Goal: Information Seeking & Learning: Learn about a topic

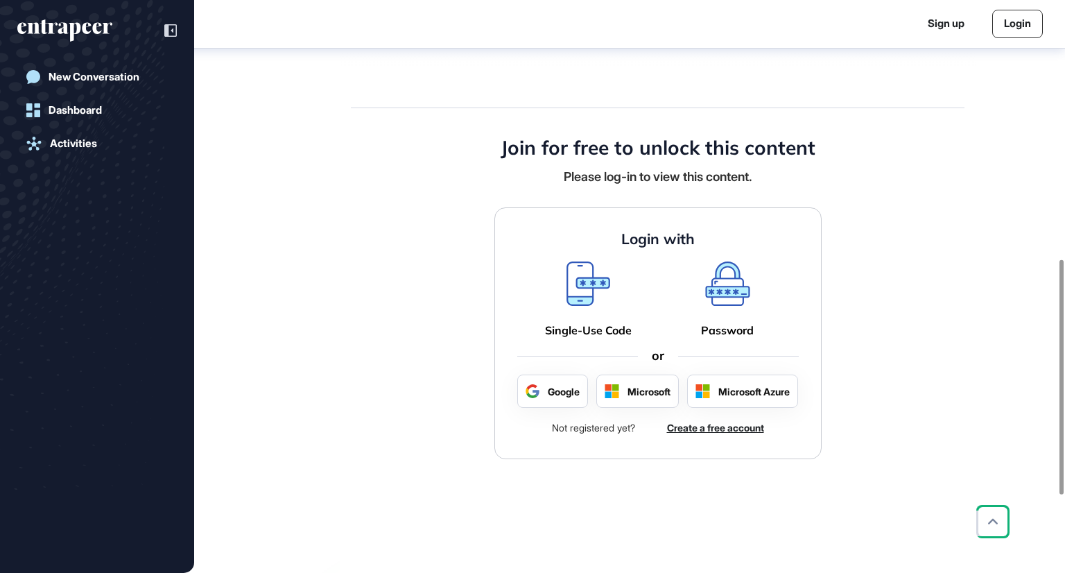
scroll to position [700, 0]
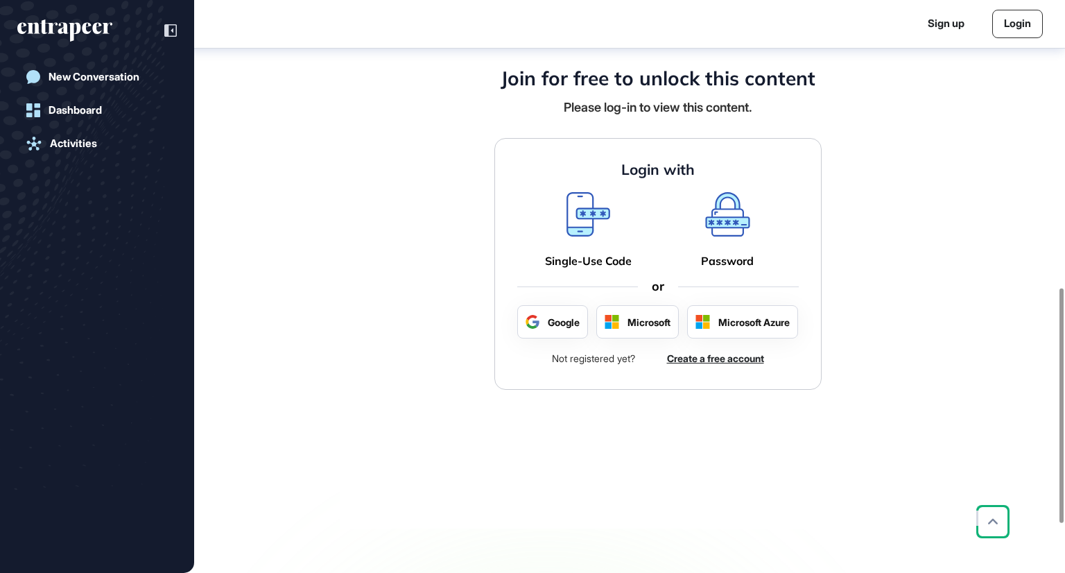
click at [585, 214] on icon at bounding box center [588, 222] width 39 height 24
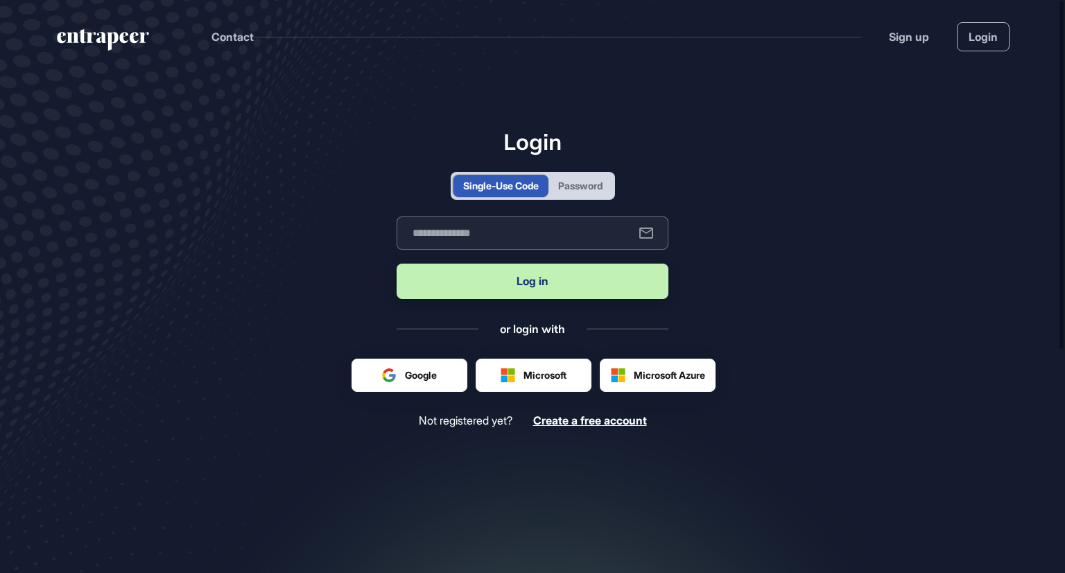
click at [483, 237] on input "text" at bounding box center [533, 232] width 272 height 33
type input "**********"
click at [502, 281] on button "Log in" at bounding box center [533, 280] width 272 height 35
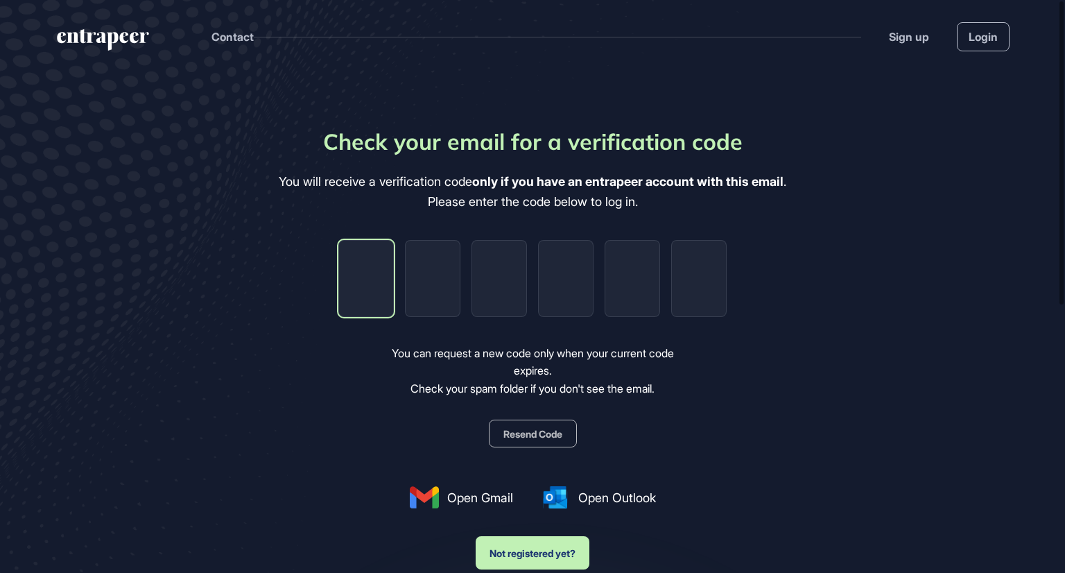
click at [355, 277] on input "tel" at bounding box center [365, 278] width 55 height 77
type input "*"
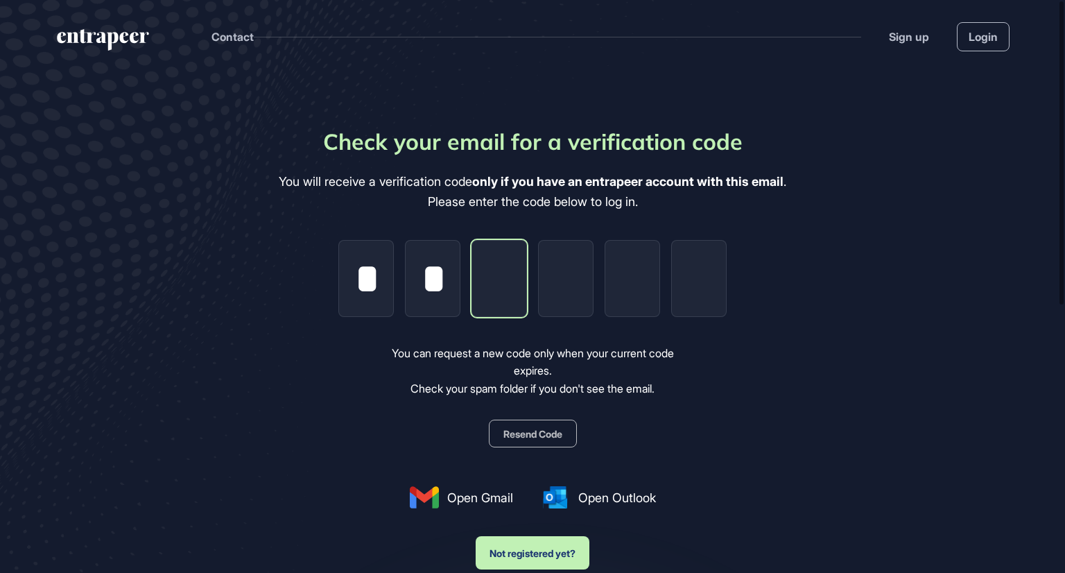
type input "*"
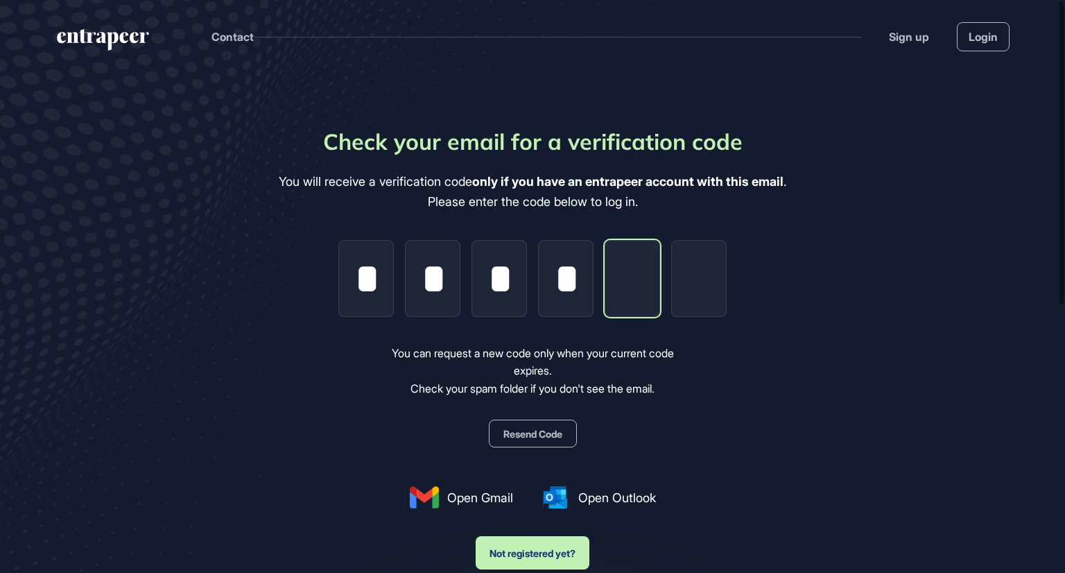
type input "*"
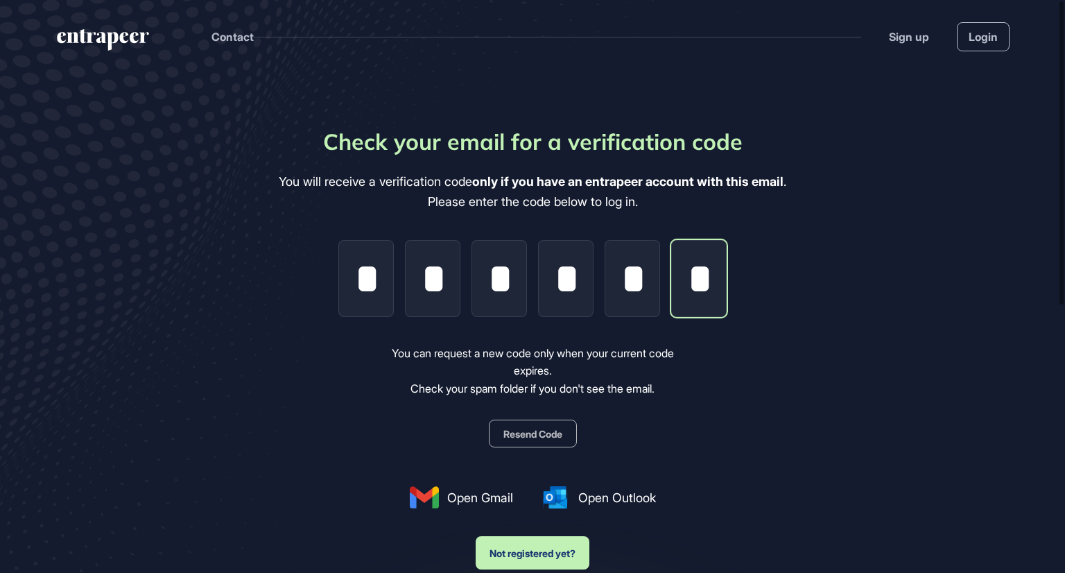
scroll to position [0, 2]
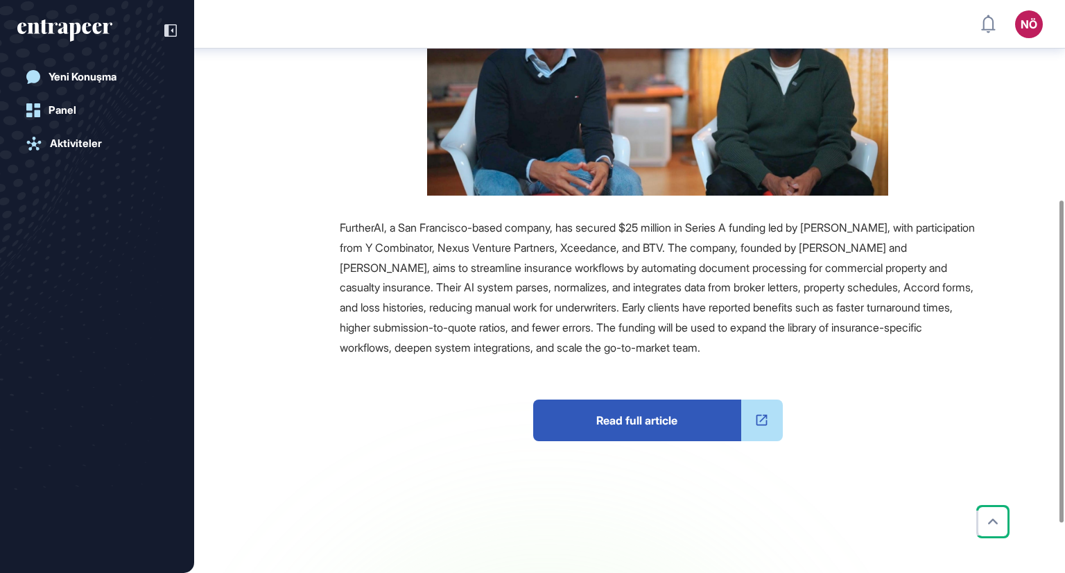
scroll to position [354, 0]
click at [641, 417] on span "Read full article" at bounding box center [637, 420] width 208 height 42
